Goal: Use online tool/utility: Utilize a website feature to perform a specific function

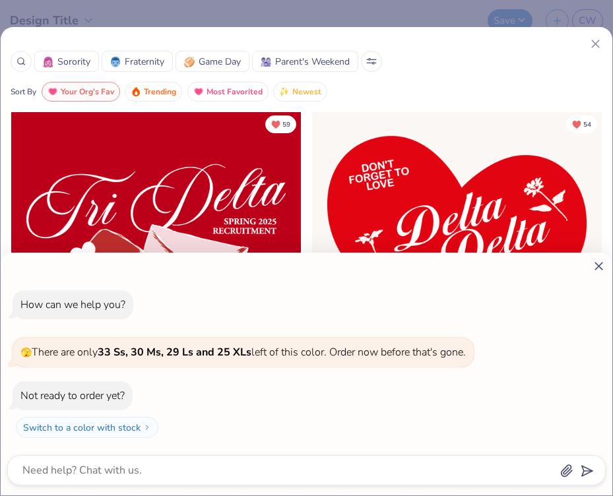
click at [598, 43] on div "How can we help you? 🫣 There are only 33 Ss, 30 Ms, 29 Ls and 25 XLs left of th…" at bounding box center [306, 248] width 613 height 496
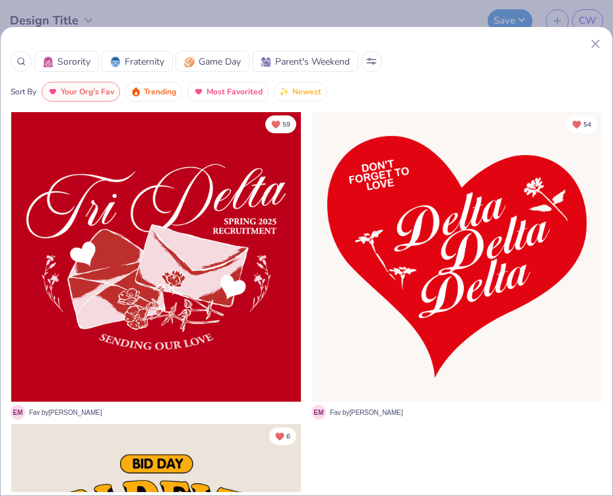
type textarea "x"
click at [592, 46] on icon at bounding box center [595, 44] width 14 height 14
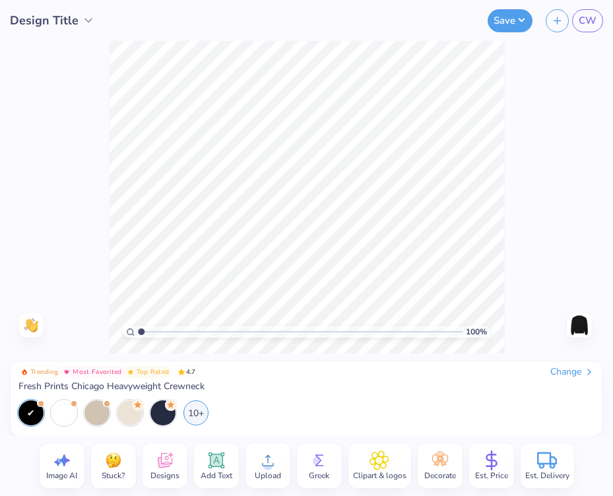
click at [64, 470] on icon at bounding box center [62, 461] width 20 height 20
select select "4"
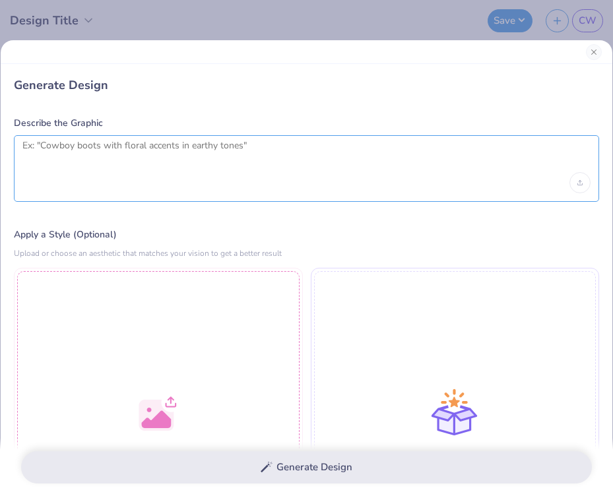
click at [136, 166] on textarea at bounding box center [306, 156] width 568 height 33
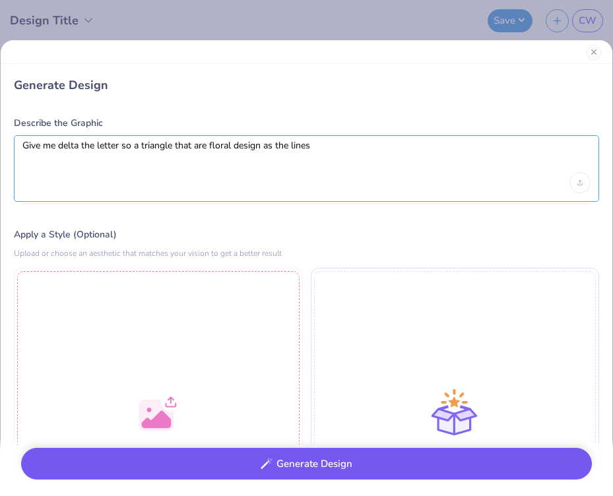
type textarea "Give me delta the letter so a triangle that are floral design as the lines"
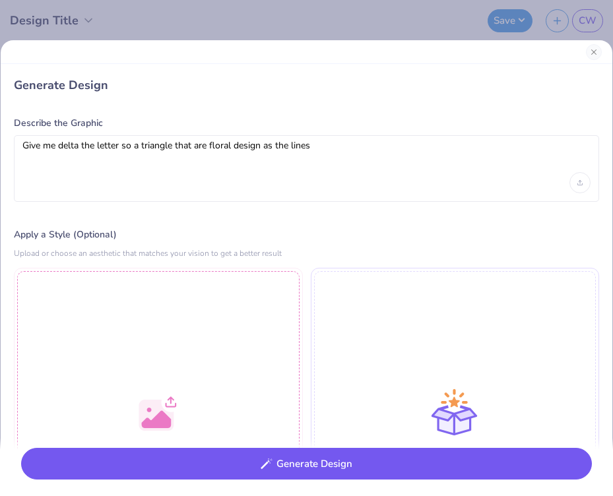
click at [312, 471] on button "Generate Design" at bounding box center [306, 464] width 571 height 32
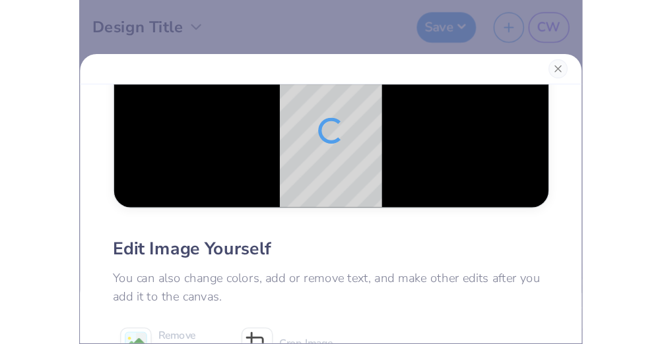
scroll to position [13, 0]
